Goal: Navigation & Orientation: Find specific page/section

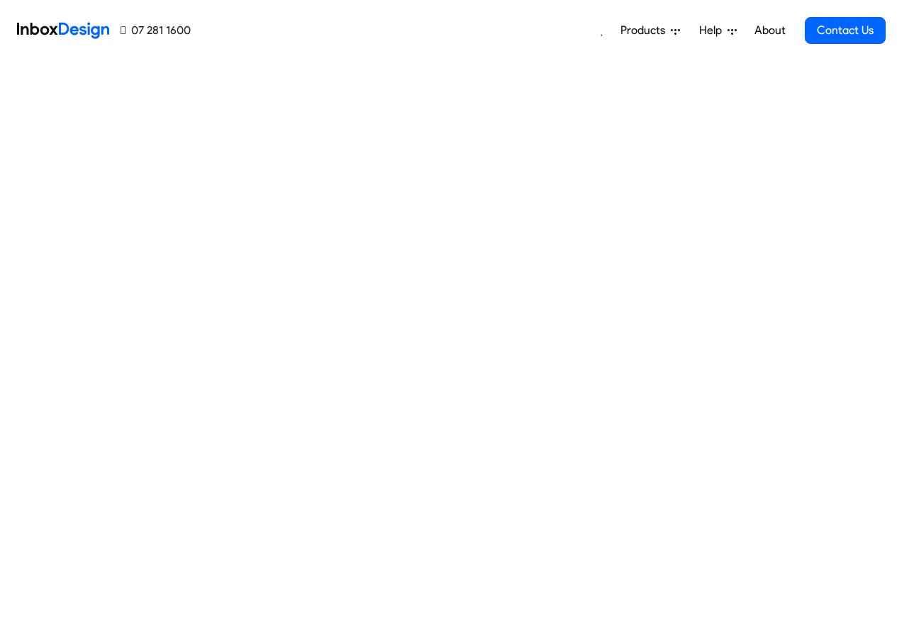
scroll to position [1193, 0]
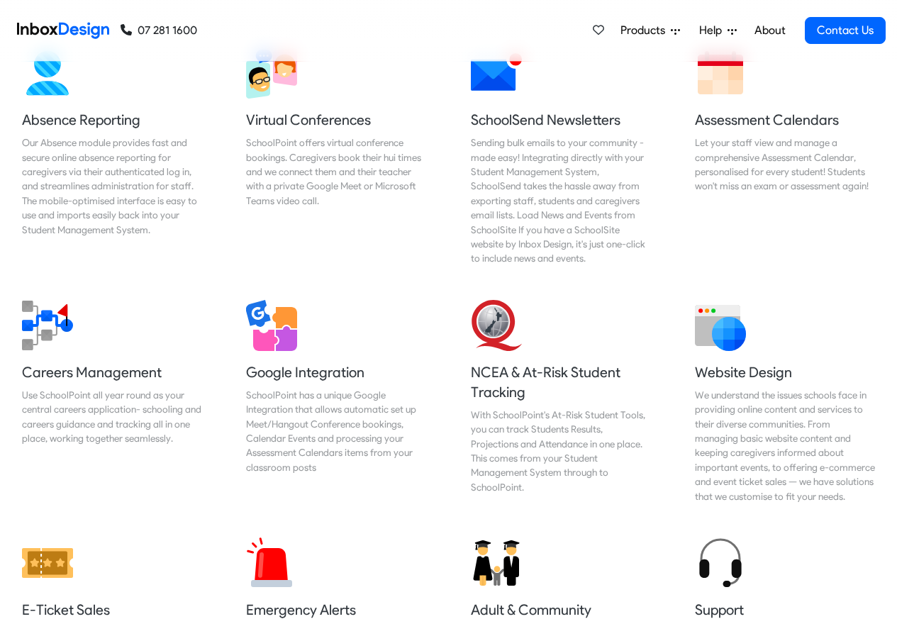
click at [292, 16] on div "Products Mobile APP Pricing Free Webinars & Training Browse all Features Login …" at bounding box center [541, 30] width 688 height 61
click at [354, 16] on div "Products Mobile APP Pricing Free Webinars & Training Browse all Features Login …" at bounding box center [541, 30] width 688 height 61
click at [59, 26] on img at bounding box center [63, 30] width 92 height 28
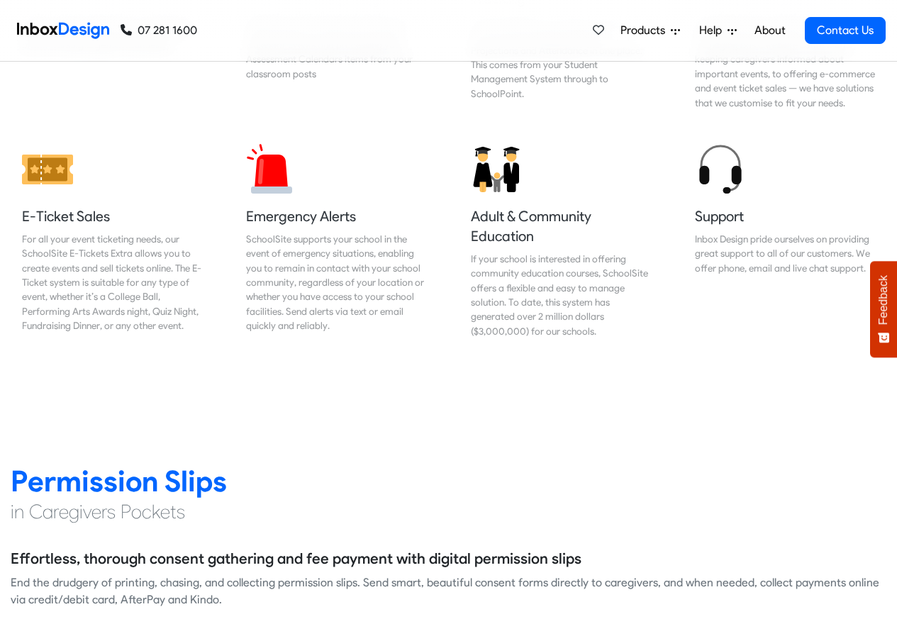
scroll to position [1701, 0]
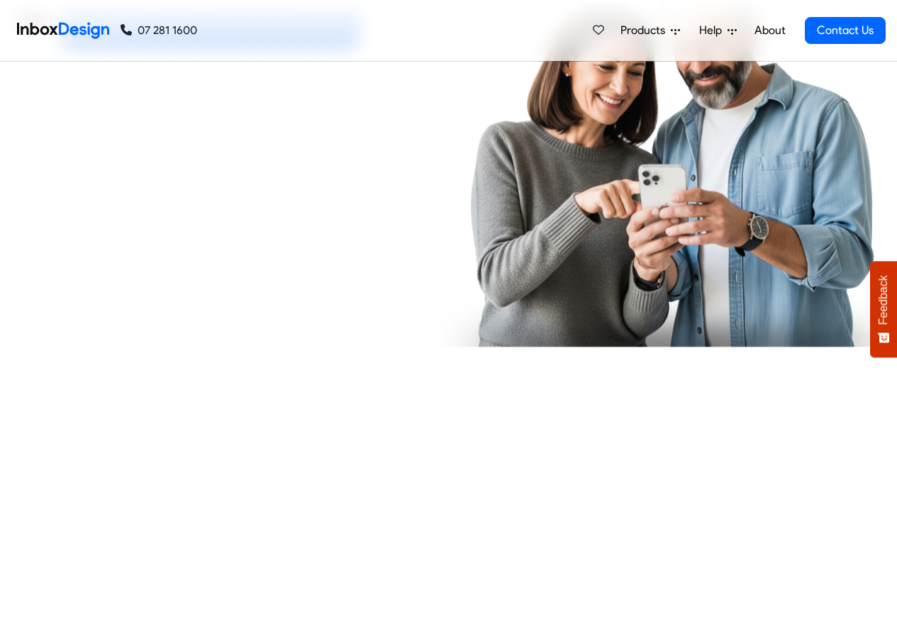
checkbox input "true"
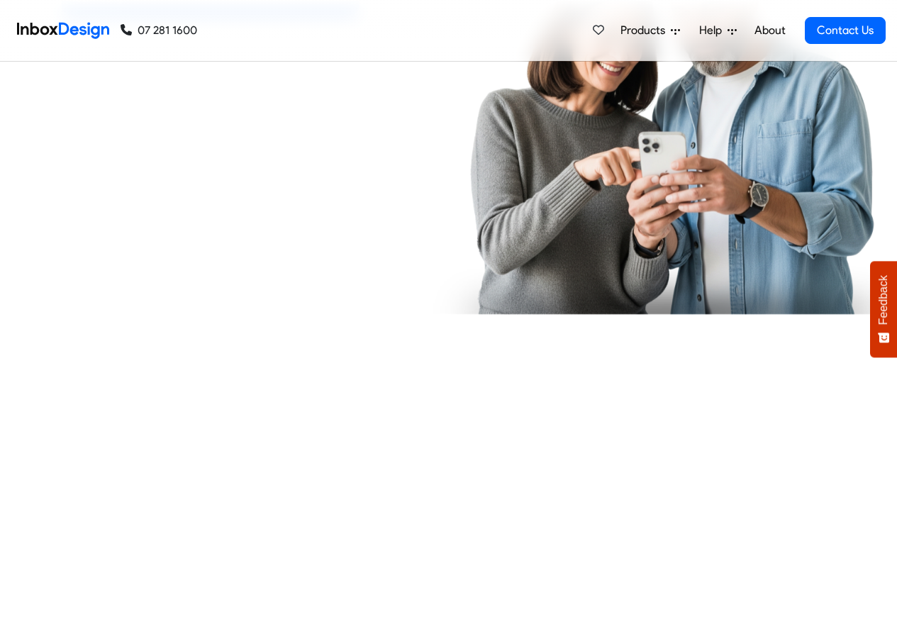
checkbox input "true"
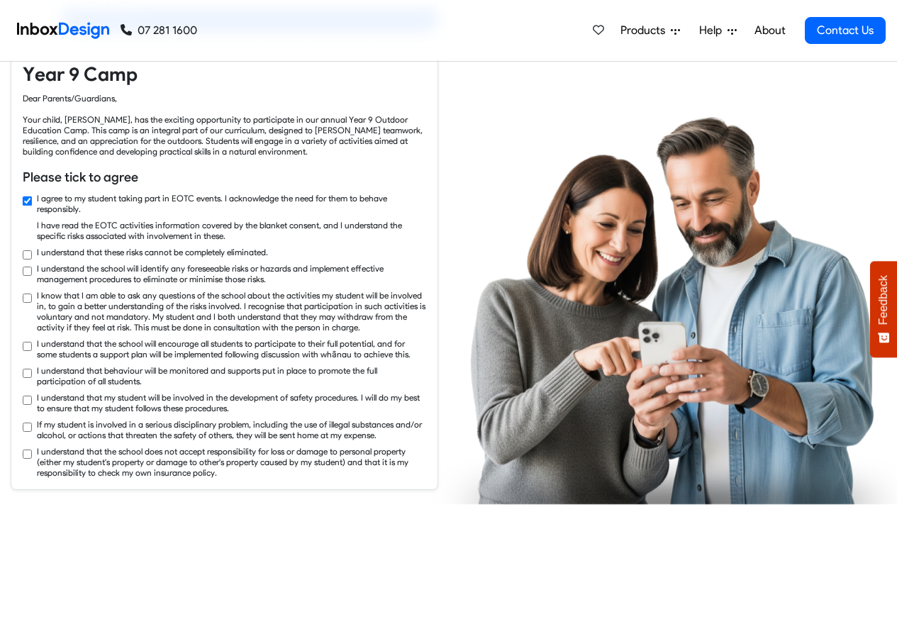
checkbox input "true"
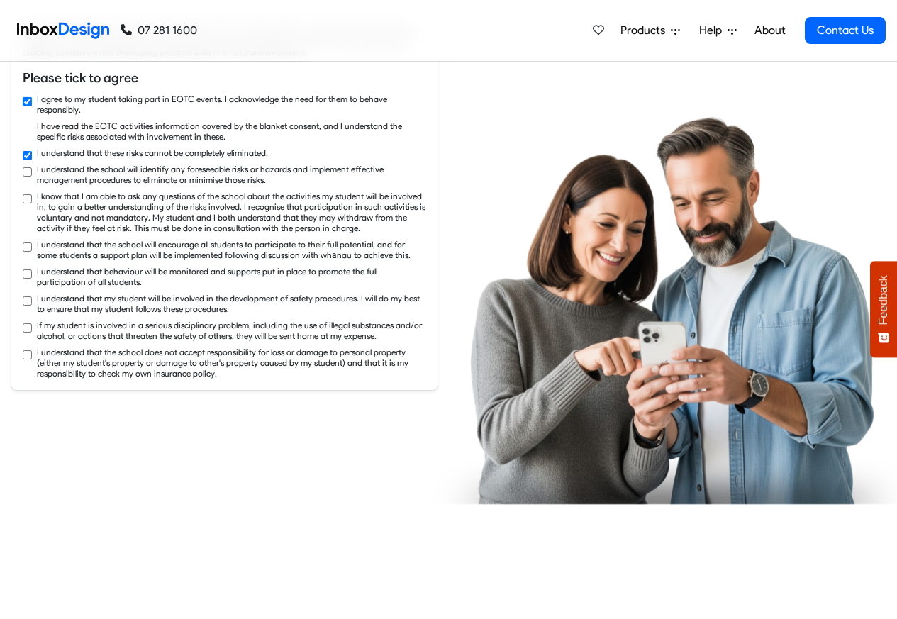
checkbox input "true"
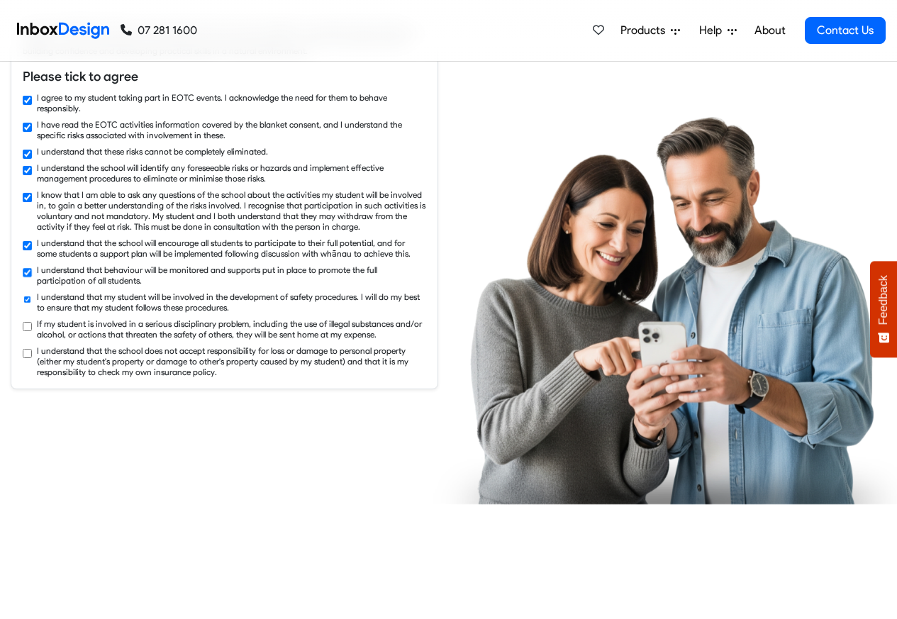
checkbox input "true"
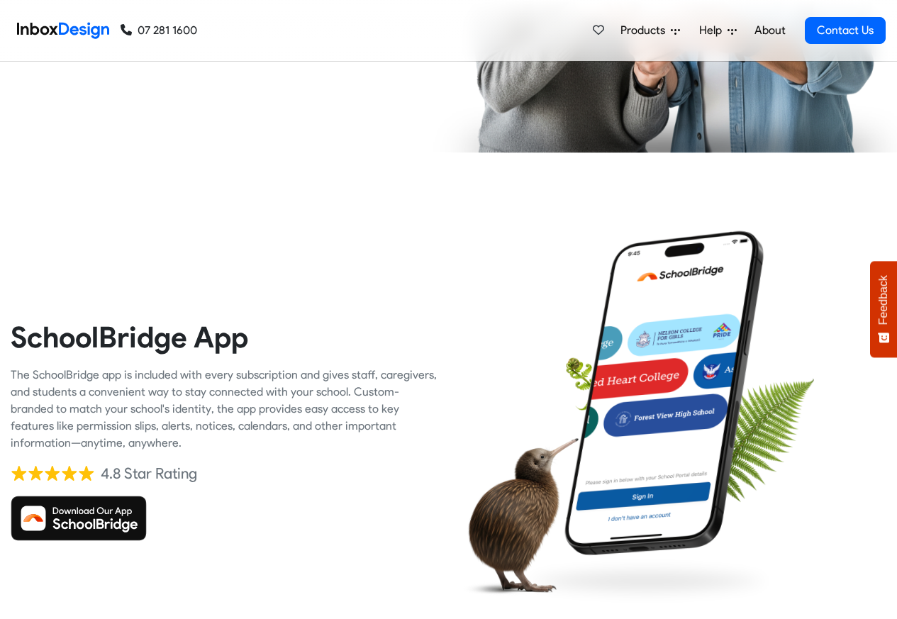
scroll to position [2977, 0]
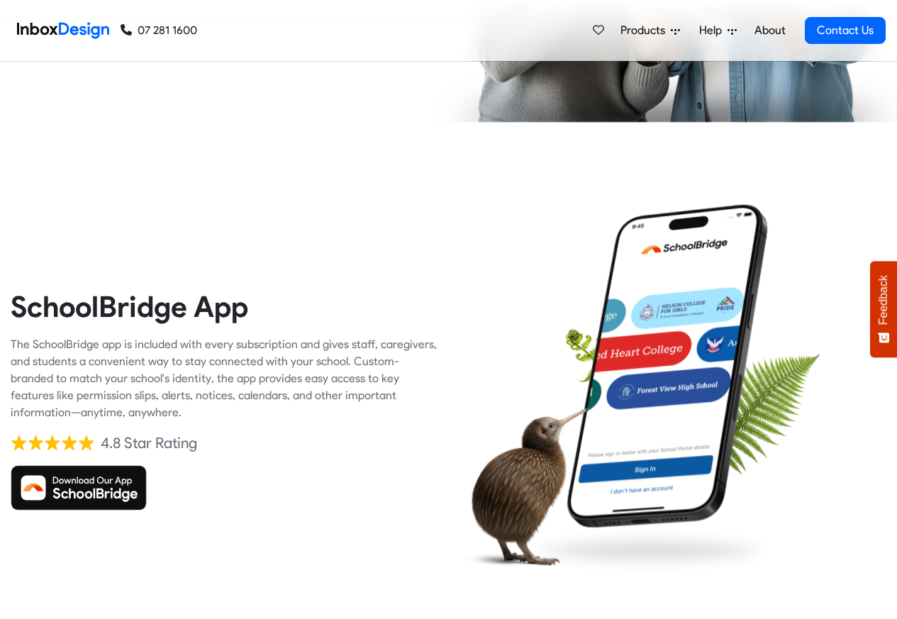
checkbox input "false"
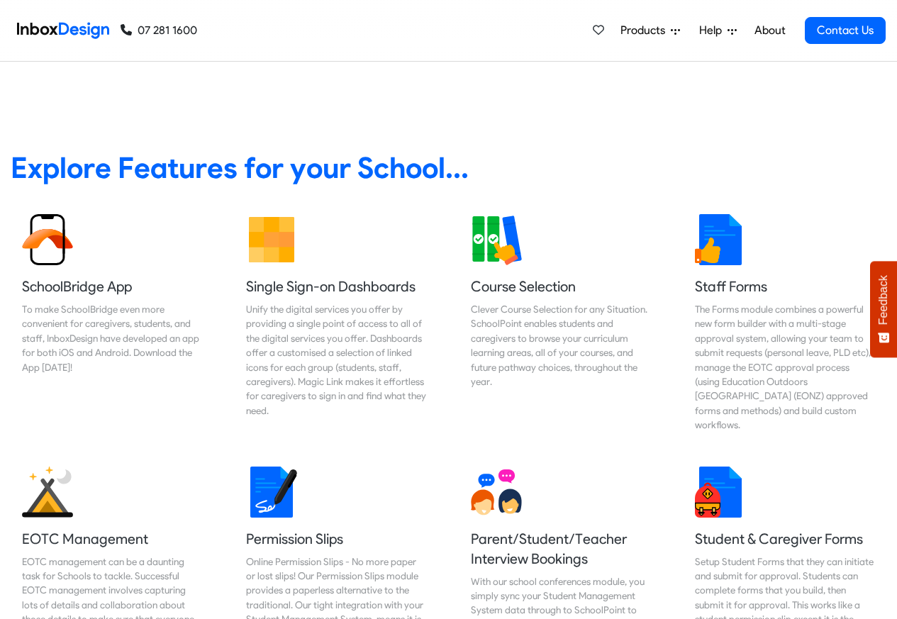
checkbox input "false"
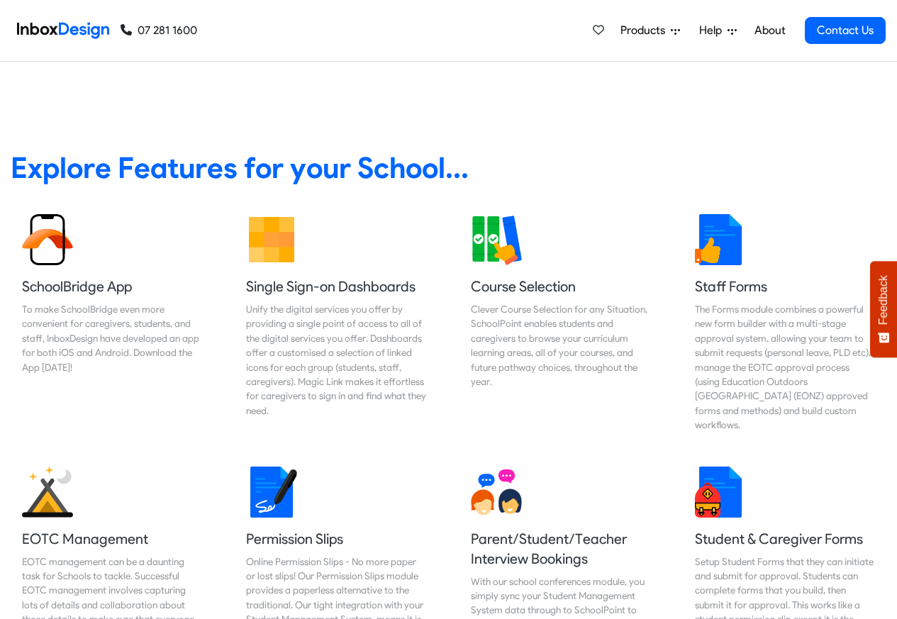
checkbox input "false"
